Goal: Find specific page/section: Find specific page/section

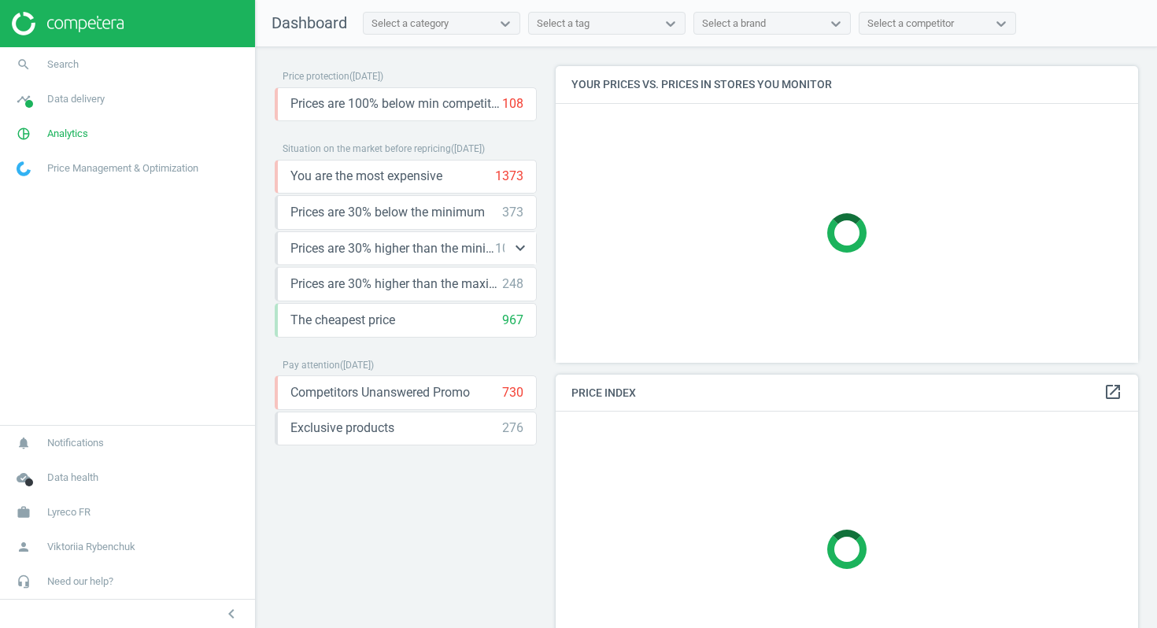
scroll to position [313, 583]
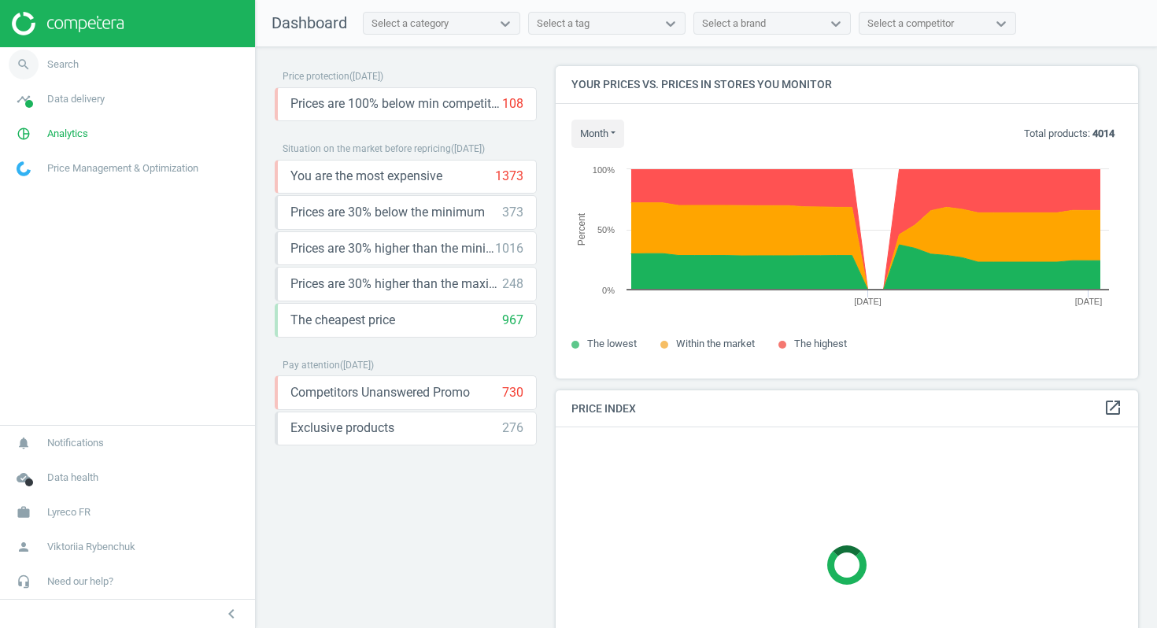
click at [102, 71] on link "search Search" at bounding box center [127, 64] width 255 height 35
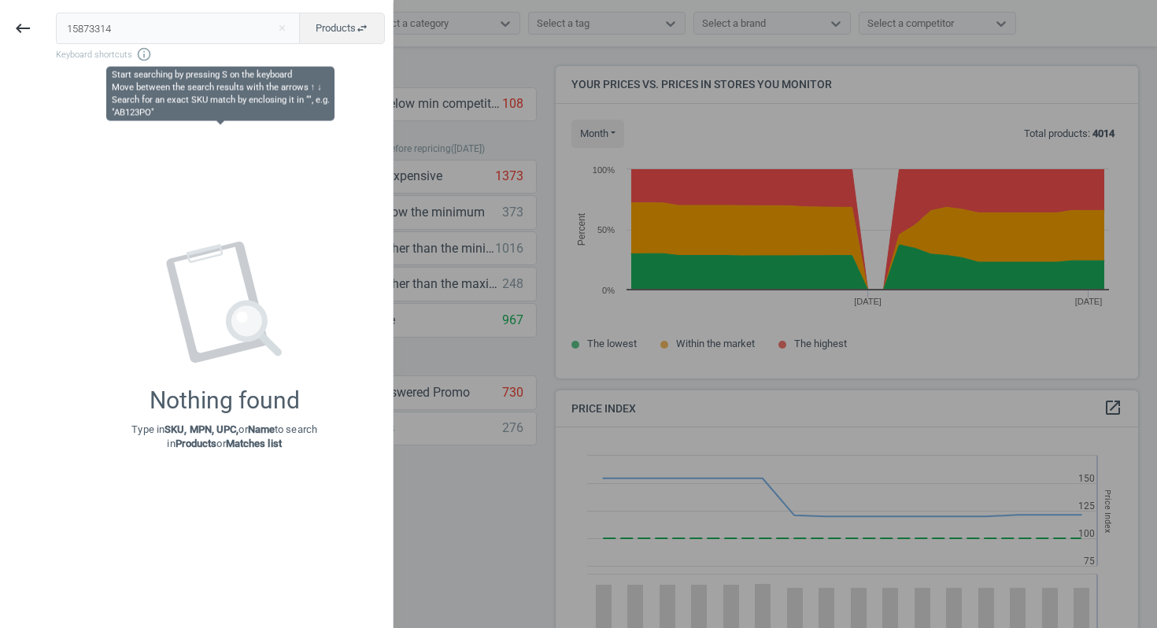
scroll to position [363, 583]
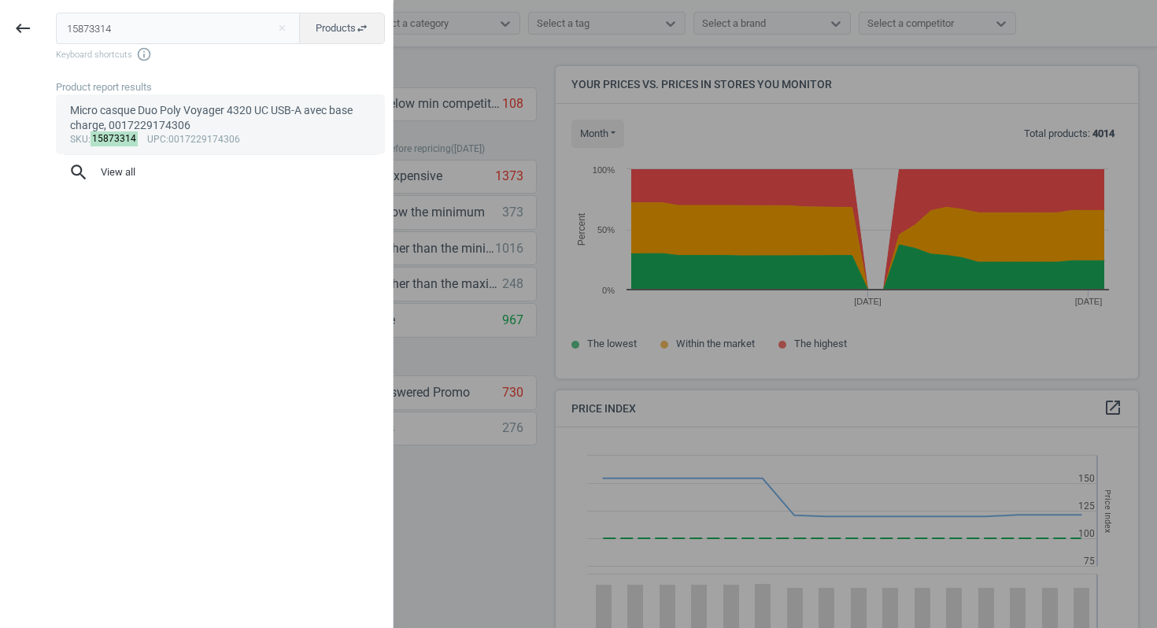
type input "15873314"
click at [175, 149] on link "Micro casque Duo Poly Voyager 4320 UC USB-A avec base charge, 0017229174306 sku…" at bounding box center [220, 124] width 329 height 60
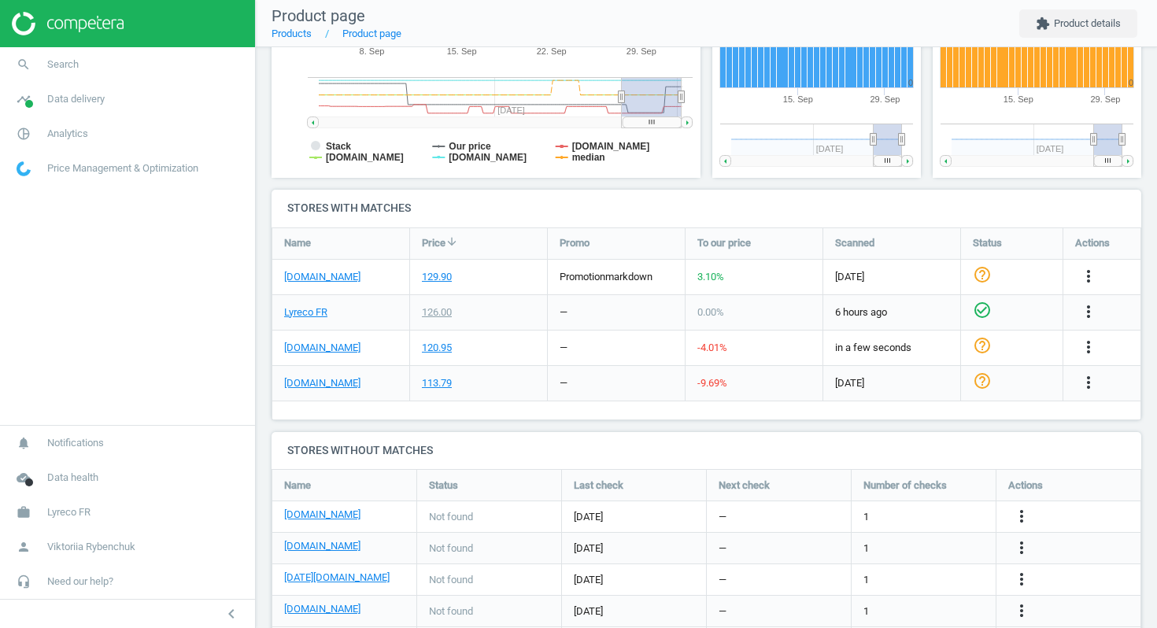
scroll to position [397, 0]
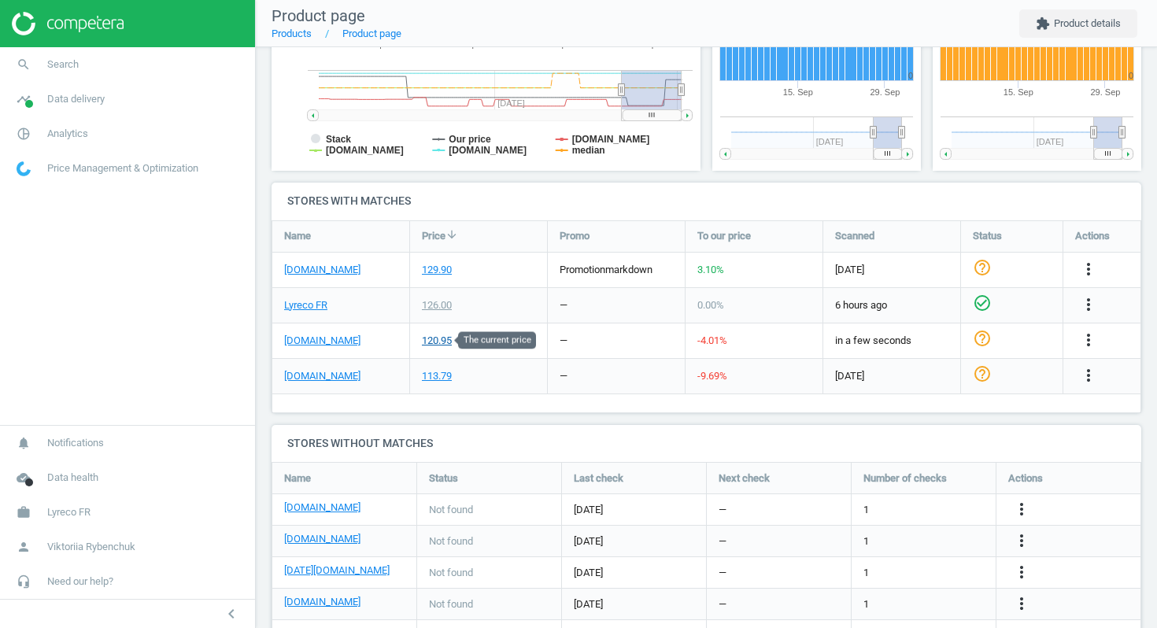
click at [442, 340] on div "120.95" at bounding box center [437, 341] width 30 height 14
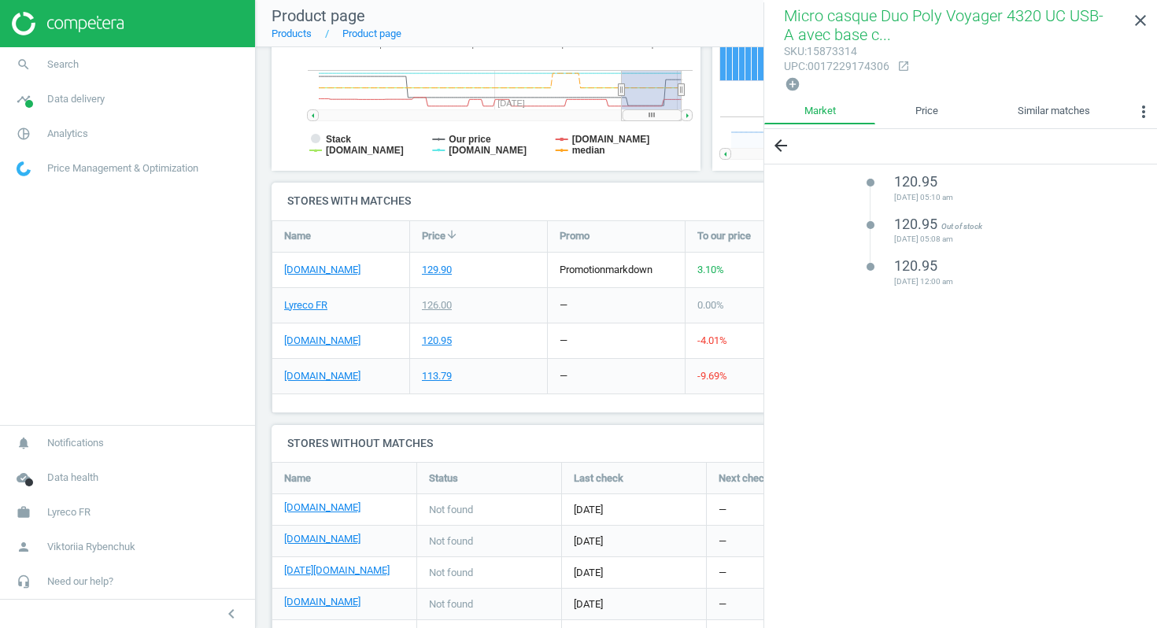
click at [845, 319] on div "arrow_back lens 120.95 2025-08-13 05:10 am lens 120.95 Out of stock 2025-07-30 …" at bounding box center [960, 379] width 393 height 501
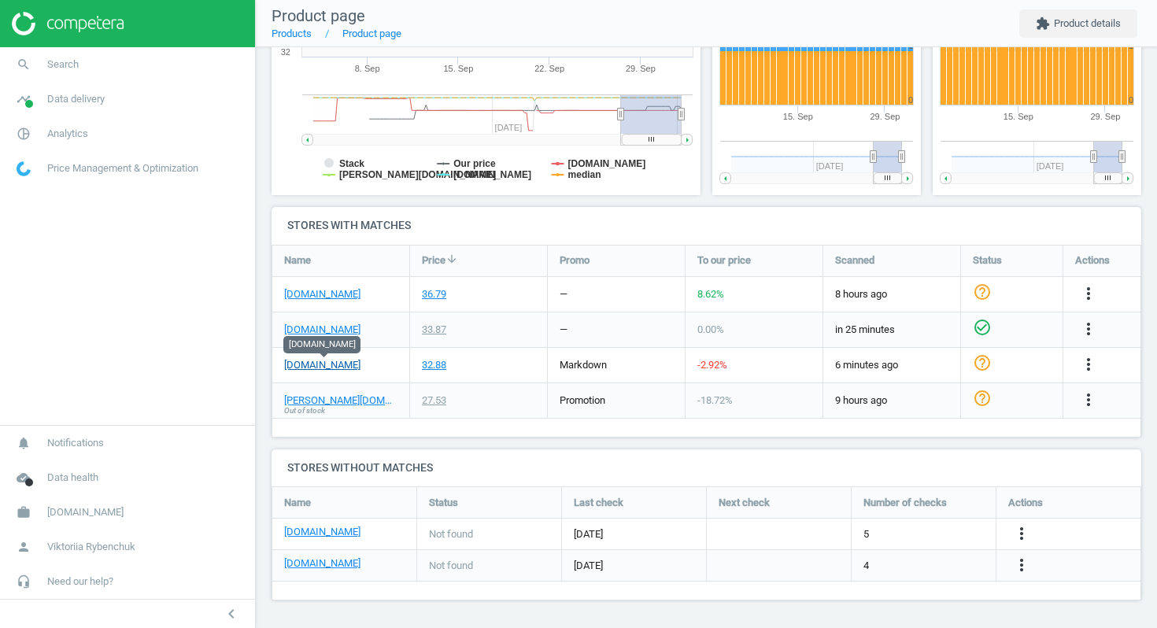
click at [326, 366] on link "[DOMAIN_NAME]" at bounding box center [322, 365] width 76 height 14
